Goal: Task Accomplishment & Management: Manage account settings

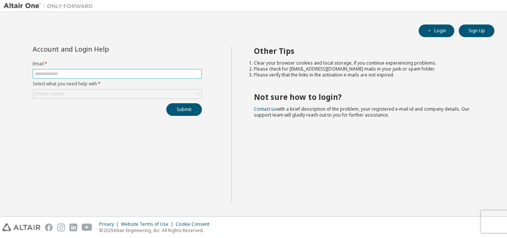
click at [140, 73] on input "text" at bounding box center [118, 74] width 166 height 6
type input "**********"
click at [103, 92] on div "Click to select" at bounding box center [117, 93] width 169 height 9
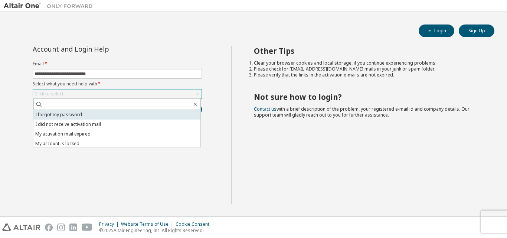
click at [70, 113] on li "I forgot my password" at bounding box center [116, 115] width 167 height 10
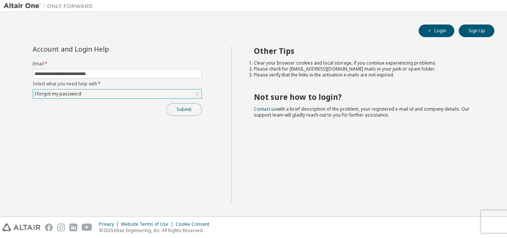
click at [186, 107] on button "Submit" at bounding box center [184, 109] width 36 height 13
click at [186, 107] on div "Submit" at bounding box center [117, 109] width 169 height 13
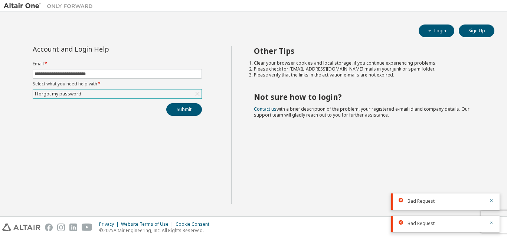
click at [491, 200] on icon "button" at bounding box center [492, 200] width 3 height 3
click at [492, 221] on icon "button" at bounding box center [491, 223] width 4 height 4
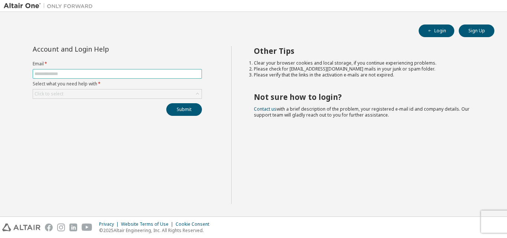
click at [117, 74] on input "text" at bounding box center [118, 74] width 166 height 6
type input "**********"
click at [106, 90] on div "Click to select" at bounding box center [117, 93] width 169 height 9
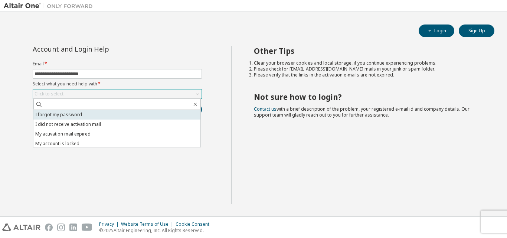
click at [75, 116] on li "I forgot my password" at bounding box center [116, 115] width 167 height 10
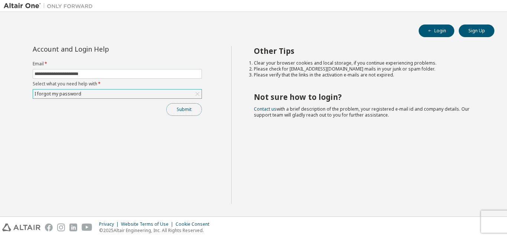
click at [192, 110] on button "Submit" at bounding box center [184, 109] width 36 height 13
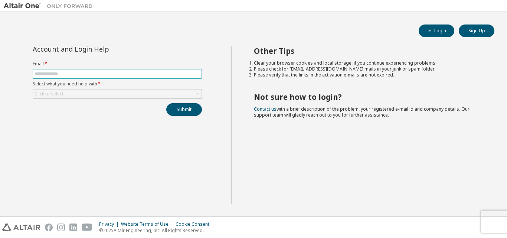
click at [124, 74] on input "text" at bounding box center [118, 74] width 166 height 6
type input "**********"
click at [113, 91] on div "Click to select" at bounding box center [117, 93] width 169 height 9
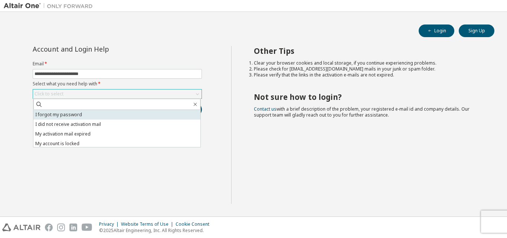
click at [108, 115] on li "I forgot my password" at bounding box center [116, 115] width 167 height 10
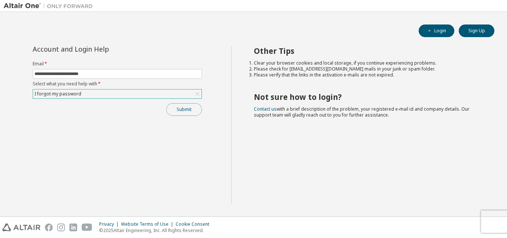
click at [181, 108] on button "Submit" at bounding box center [184, 109] width 36 height 13
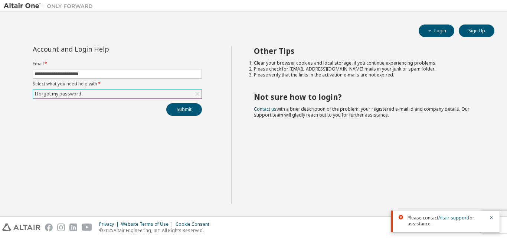
click at [179, 92] on div "I forgot my password" at bounding box center [117, 93] width 169 height 9
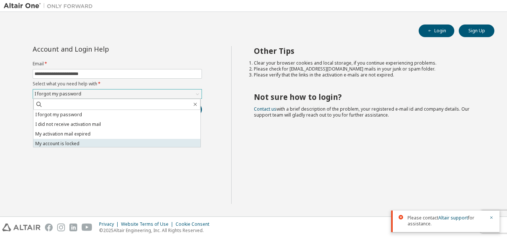
click at [108, 143] on li "My account is locked" at bounding box center [116, 144] width 167 height 10
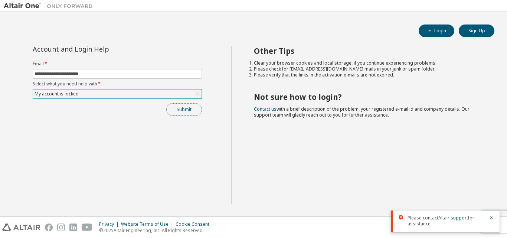
click at [179, 110] on button "Submit" at bounding box center [184, 109] width 36 height 13
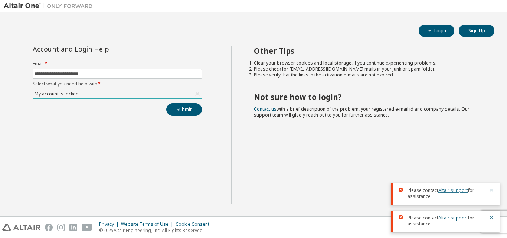
click at [453, 192] on link "Altair support" at bounding box center [454, 190] width 30 height 6
